Goal: Task Accomplishment & Management: Complete application form

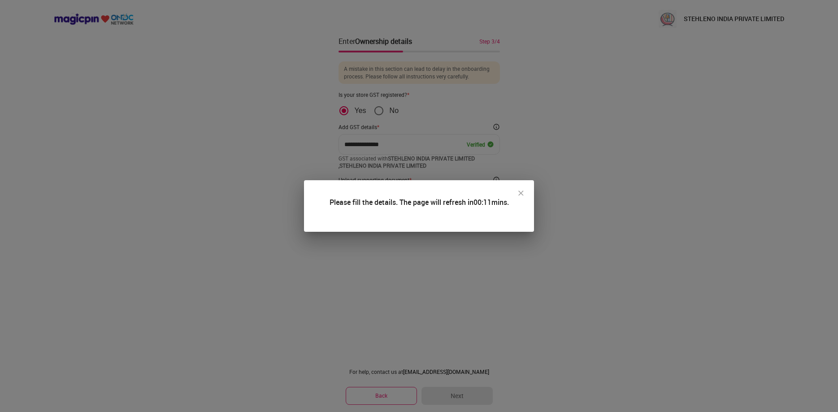
click at [524, 195] on img at bounding box center [520, 193] width 9 height 9
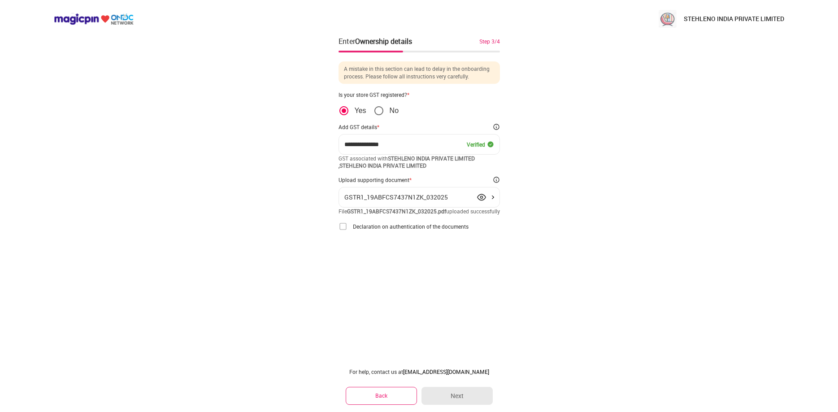
click at [344, 231] on img at bounding box center [342, 226] width 9 height 9
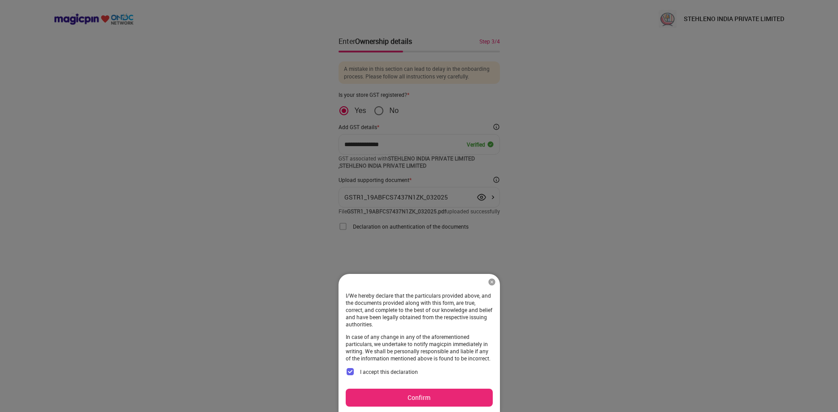
click at [445, 392] on button "Confirm" at bounding box center [419, 398] width 147 height 18
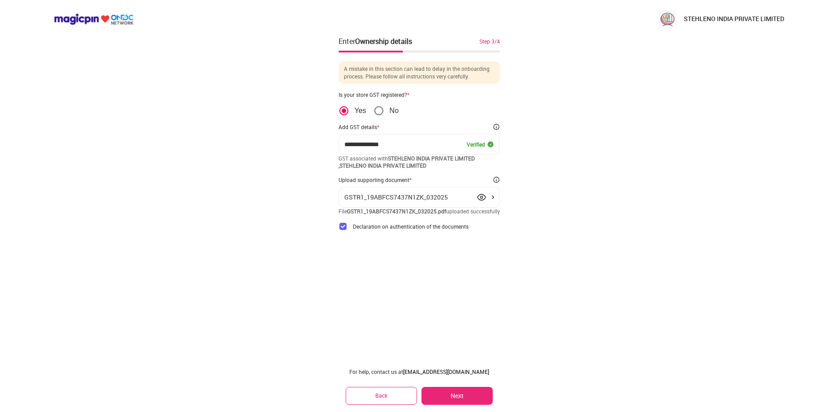
click at [453, 393] on button "Next" at bounding box center [456, 396] width 71 height 18
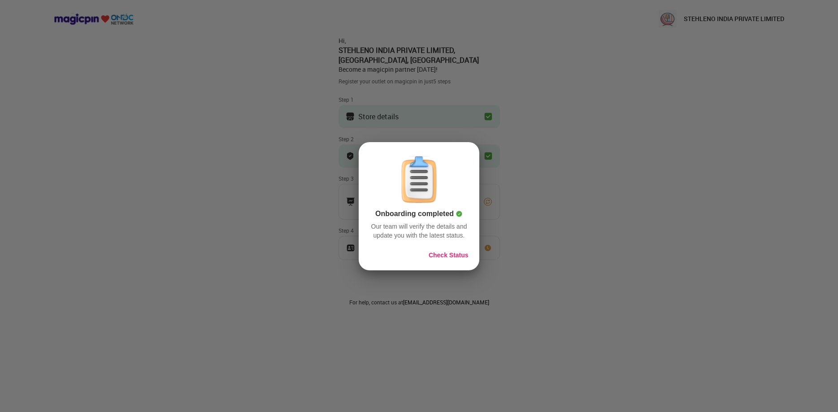
click at [464, 259] on button "Check Status" at bounding box center [448, 255] width 40 height 9
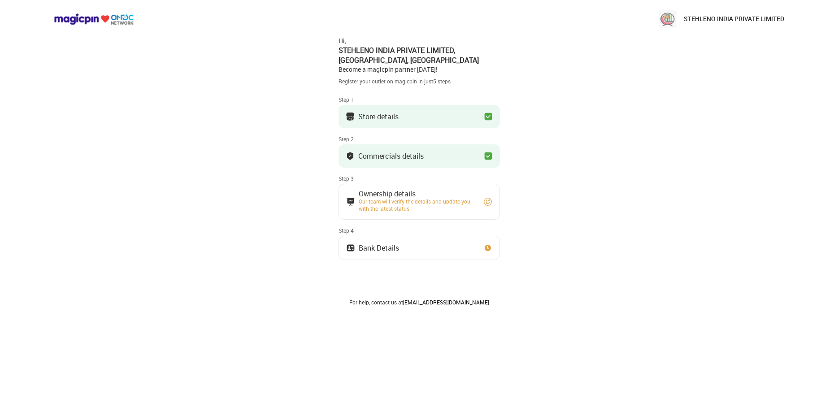
click at [450, 203] on div "Our team will verify the details and update you with the latest status." at bounding box center [417, 205] width 117 height 14
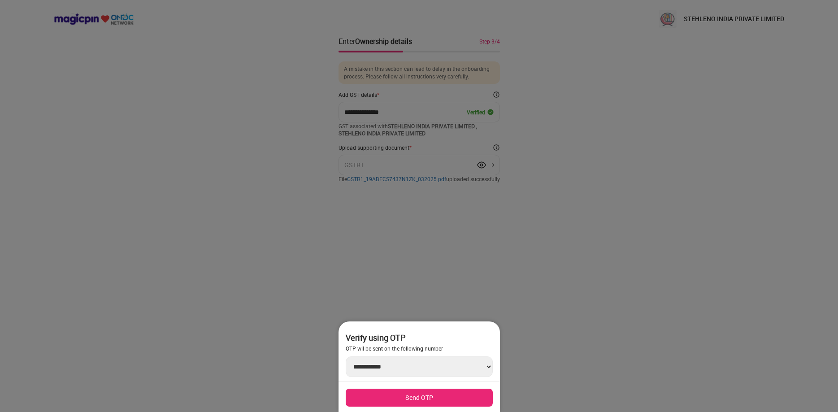
click at [432, 398] on button "Send OTP" at bounding box center [419, 398] width 147 height 18
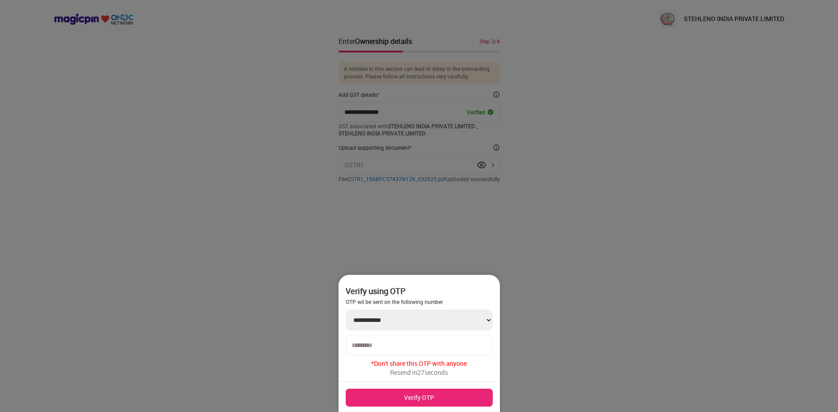
click at [427, 340] on div at bounding box center [419, 345] width 147 height 21
click at [427, 342] on input "number" at bounding box center [418, 345] width 135 height 7
type input "******"
click at [449, 395] on button "Verify OTP" at bounding box center [419, 398] width 147 height 18
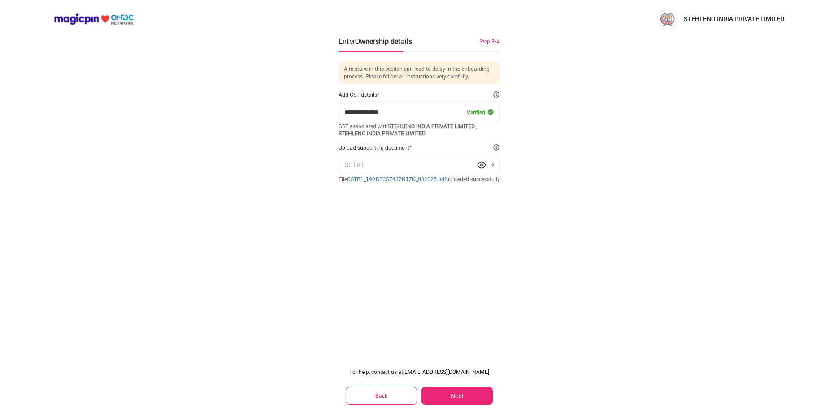
click at [451, 396] on button "Next" at bounding box center [456, 396] width 71 height 18
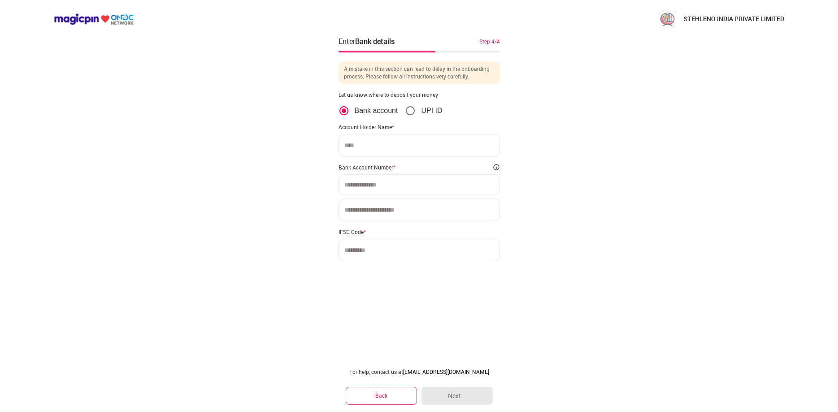
click at [423, 106] on label "UPI ID" at bounding box center [423, 110] width 37 height 11
click at [427, 150] on div at bounding box center [418, 144] width 161 height 21
drag, startPoint x: 429, startPoint y: 149, endPoint x: 431, endPoint y: 142, distance: 7.5
click at [430, 145] on input at bounding box center [419, 144] width 150 height 7
click at [431, 142] on input at bounding box center [419, 144] width 150 height 7
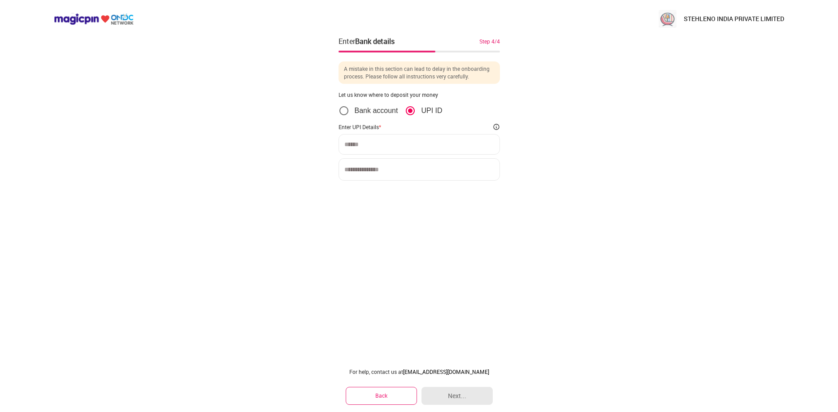
click at [454, 169] on input at bounding box center [418, 169] width 161 height 22
click at [416, 145] on input at bounding box center [419, 144] width 150 height 7
click at [422, 166] on input at bounding box center [418, 169] width 161 height 22
click at [766, 20] on p "STEHLENO INDIA PRIVATE LIMITED" at bounding box center [733, 18] width 100 height 9
drag, startPoint x: 666, startPoint y: 19, endPoint x: 655, endPoint y: 44, distance: 27.1
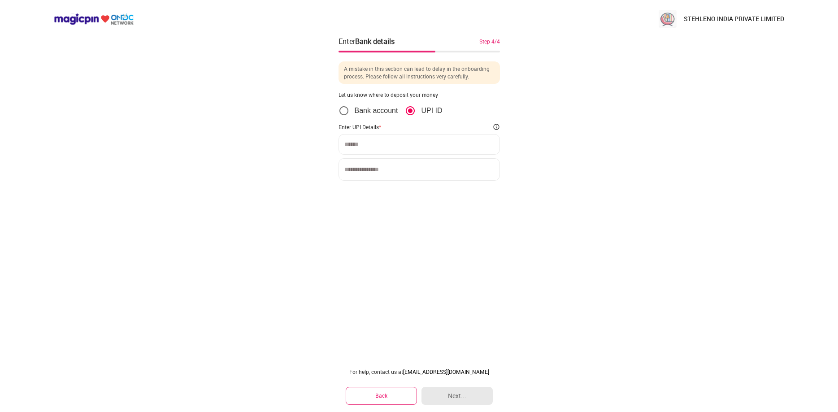
click at [665, 22] on img at bounding box center [667, 19] width 18 height 18
click at [120, 22] on img at bounding box center [94, 19] width 80 height 12
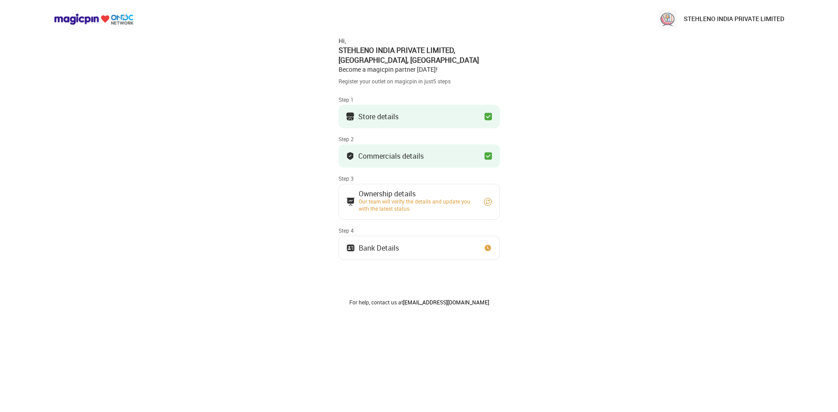
click at [669, 24] on img at bounding box center [667, 19] width 18 height 18
